Goal: Book appointment/travel/reservation

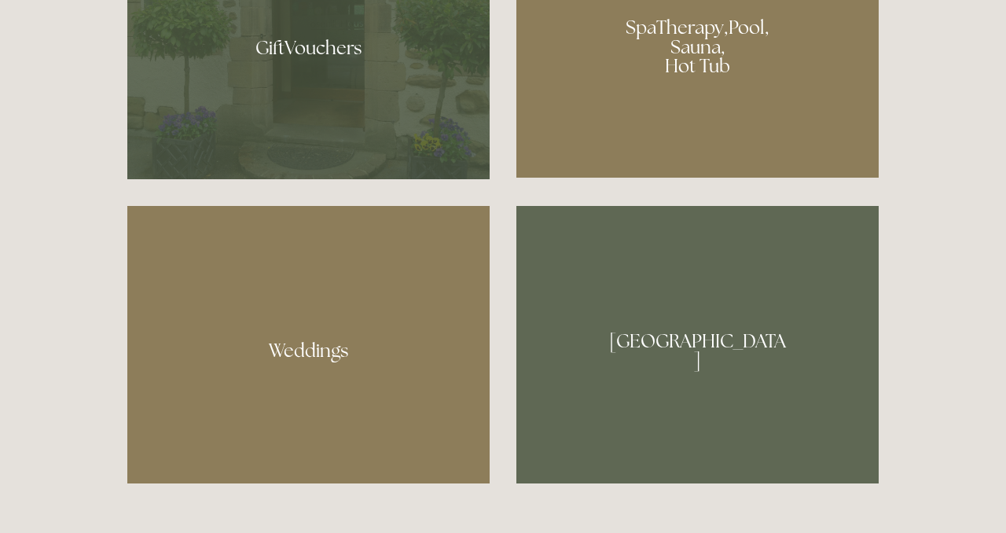
scroll to position [1315, 0]
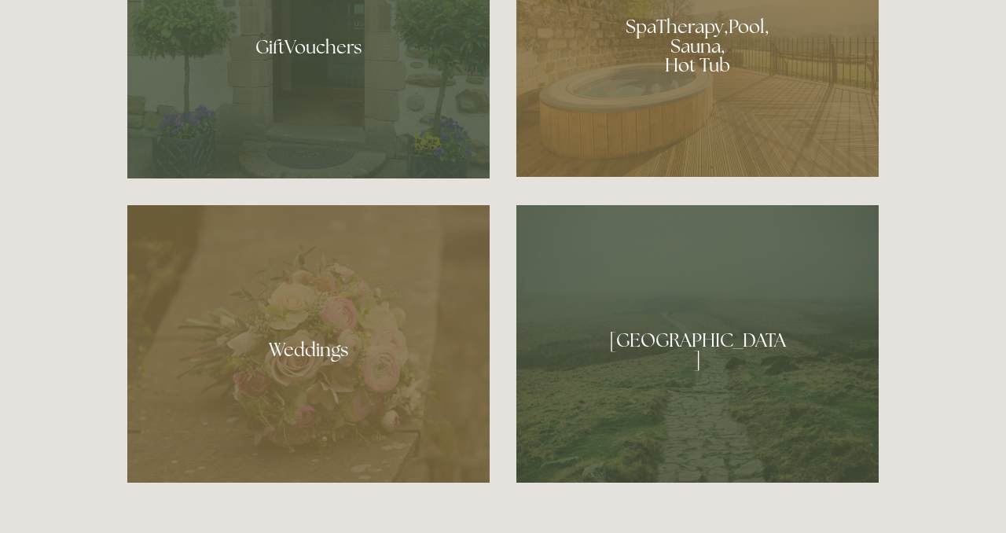
click at [634, 116] on div at bounding box center [698, 40] width 362 height 273
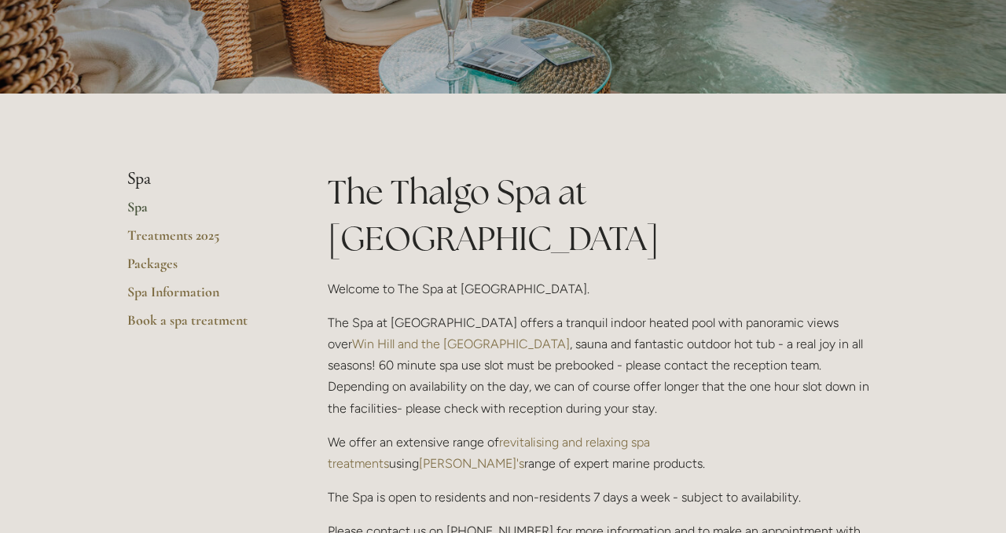
scroll to position [236, 0]
click at [144, 267] on link "Packages" at bounding box center [202, 270] width 150 height 28
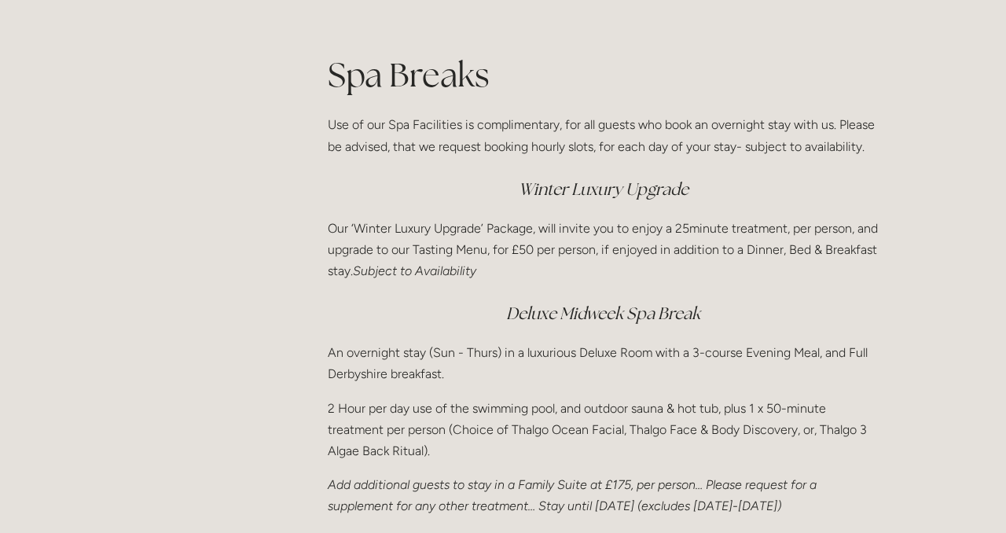
scroll to position [2008, 0]
